Goal: Navigation & Orientation: Understand site structure

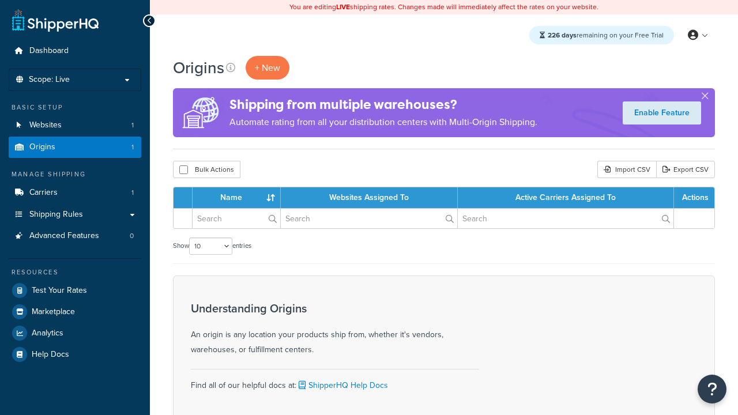
click at [239, 198] on th "Name" at bounding box center [236, 197] width 88 height 21
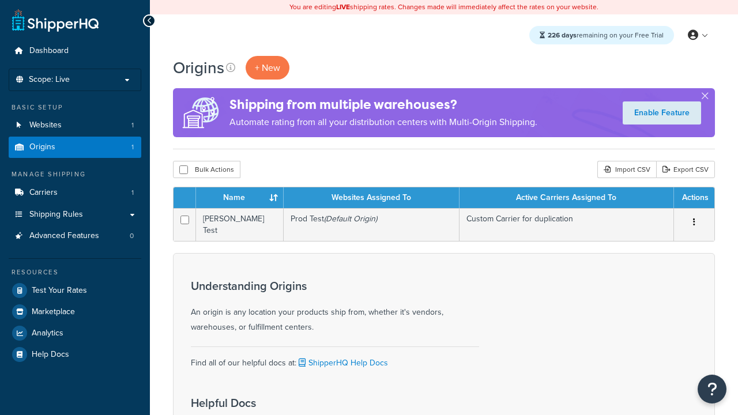
click at [239, 198] on th "Name" at bounding box center [240, 197] width 88 height 21
click at [371, 198] on th "Websites Assigned To" at bounding box center [371, 197] width 176 height 21
click at [566, 198] on th "Active Carriers Assigned To" at bounding box center [566, 197] width 214 height 21
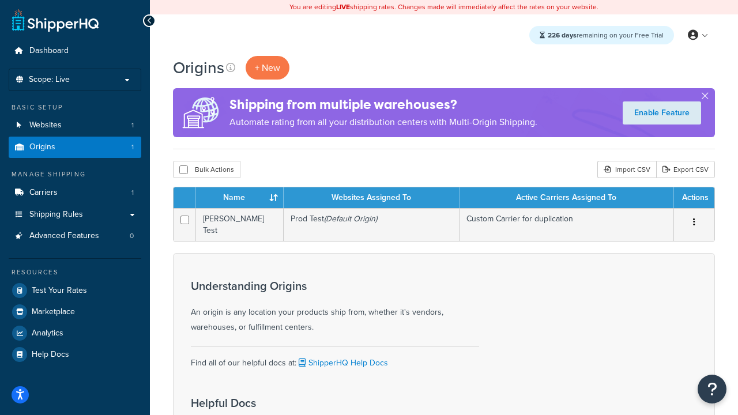
click at [693, 198] on th "Actions" at bounding box center [694, 197] width 40 height 21
click at [230, 67] on icon at bounding box center [230, 67] width 9 height 9
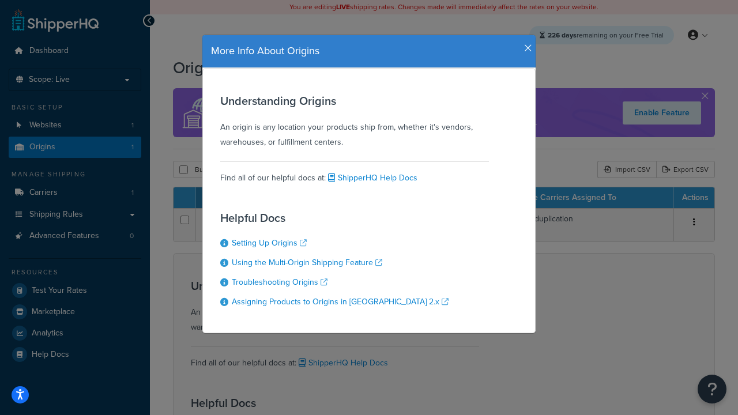
click at [525, 44] on icon "button" at bounding box center [528, 48] width 8 height 10
